Goal: Obtain resource: Download file/media

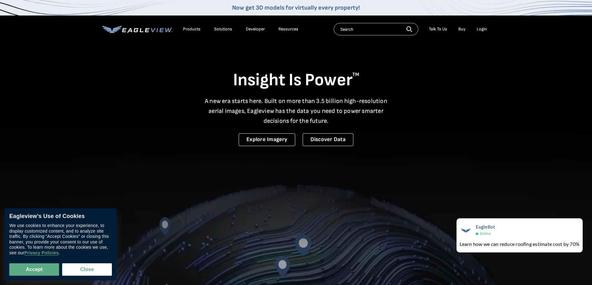
click at [484, 30] on div "Login" at bounding box center [481, 29] width 10 height 6
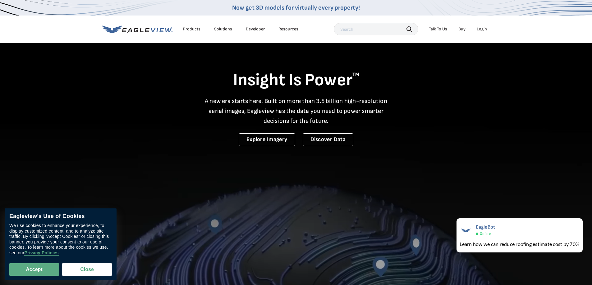
click at [484, 28] on div "Login" at bounding box center [481, 29] width 10 height 6
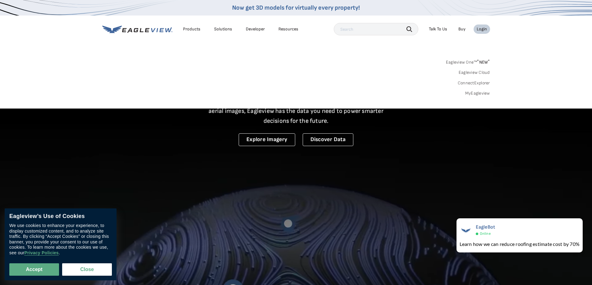
click at [475, 93] on link "MyEagleview" at bounding box center [477, 94] width 25 height 6
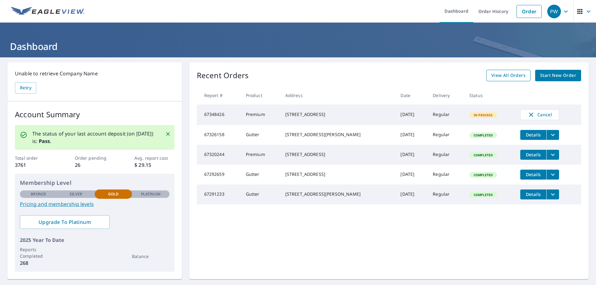
click at [509, 76] on span "View All Orders" at bounding box center [509, 76] width 34 height 8
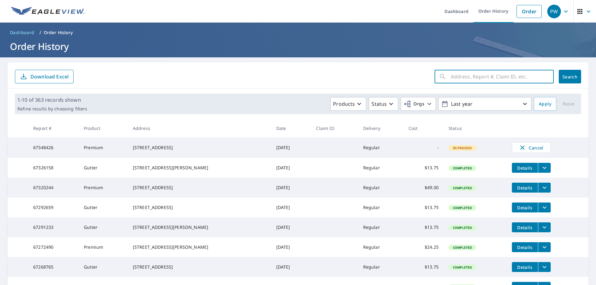
click at [462, 75] on input "text" at bounding box center [502, 76] width 103 height 17
type input "weymouth"
click button "Search" at bounding box center [570, 77] width 22 height 14
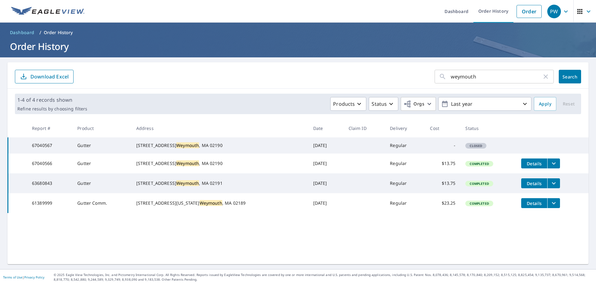
click at [550, 167] on icon "filesDropdownBtn-67040566" at bounding box center [553, 163] width 7 height 7
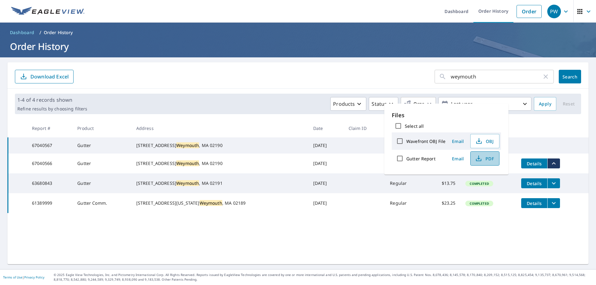
click at [484, 159] on span "PDF" at bounding box center [485, 158] width 20 height 7
